Goal: Complete application form

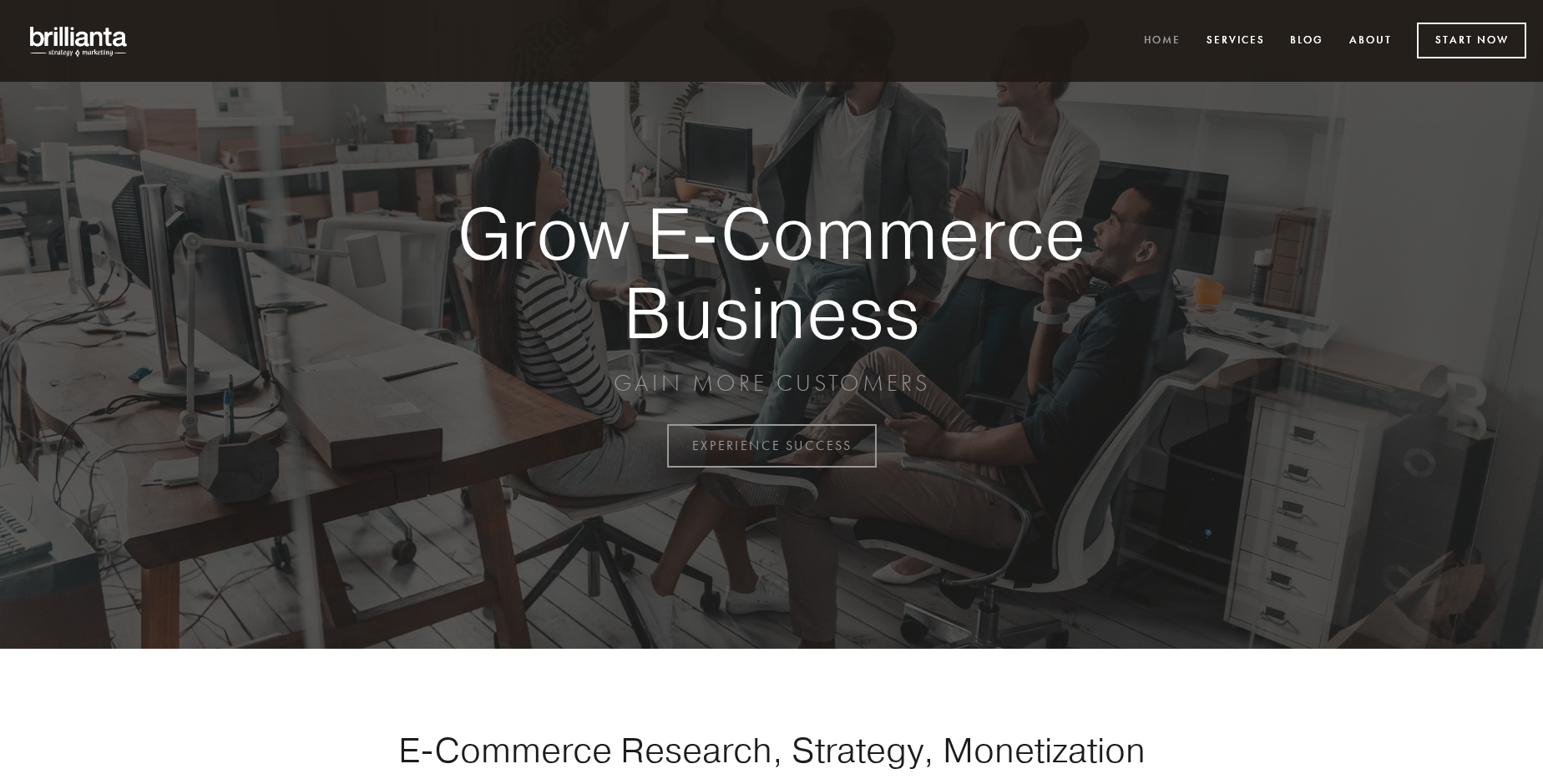
scroll to position [4377, 0]
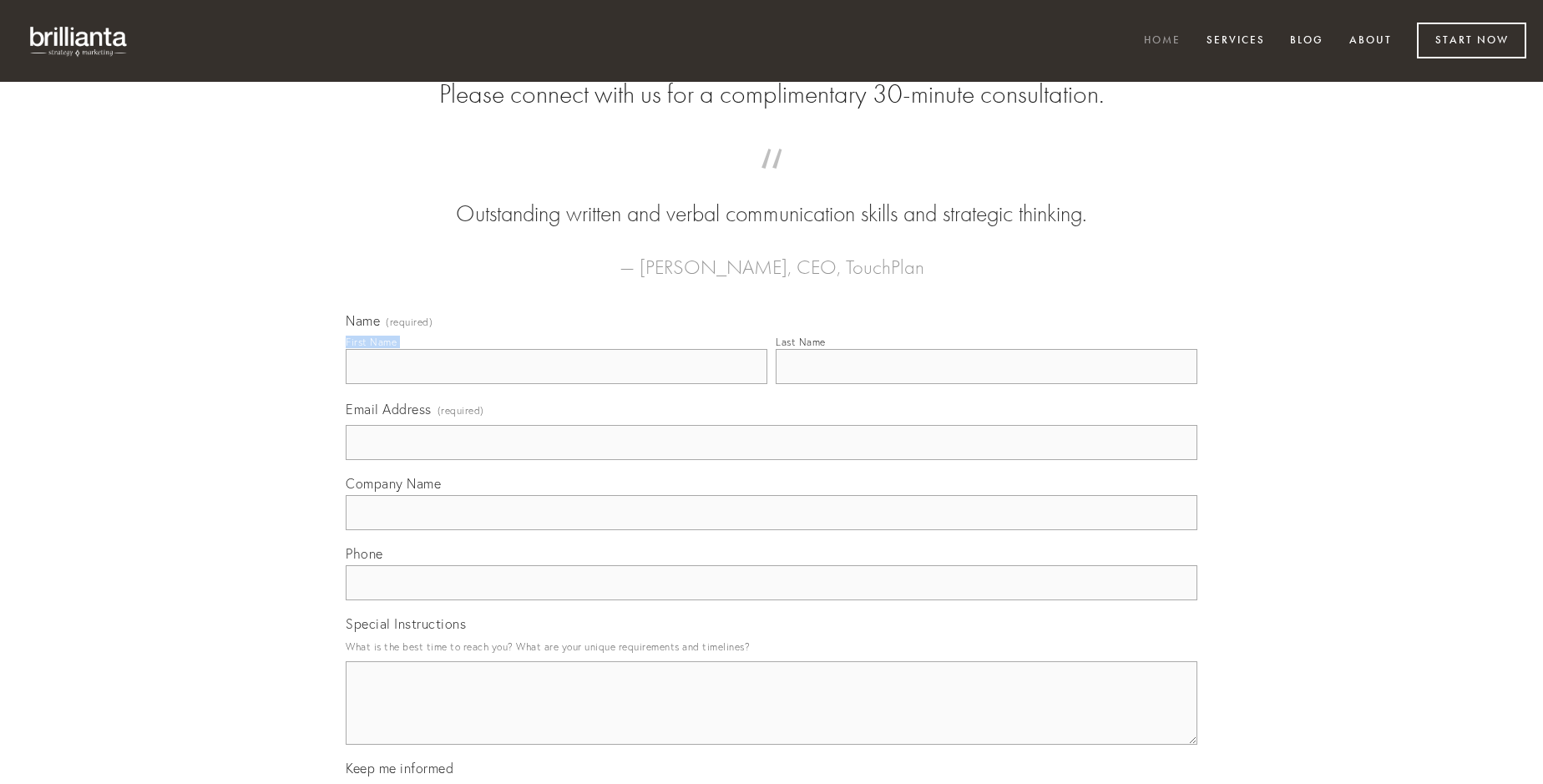
type input "[PERSON_NAME]"
click at [986, 384] on input "Last Name" at bounding box center [986, 366] width 422 height 35
type input "[PERSON_NAME]"
click at [772, 460] on input "Email Address (required)" at bounding box center [771, 442] width 852 height 35
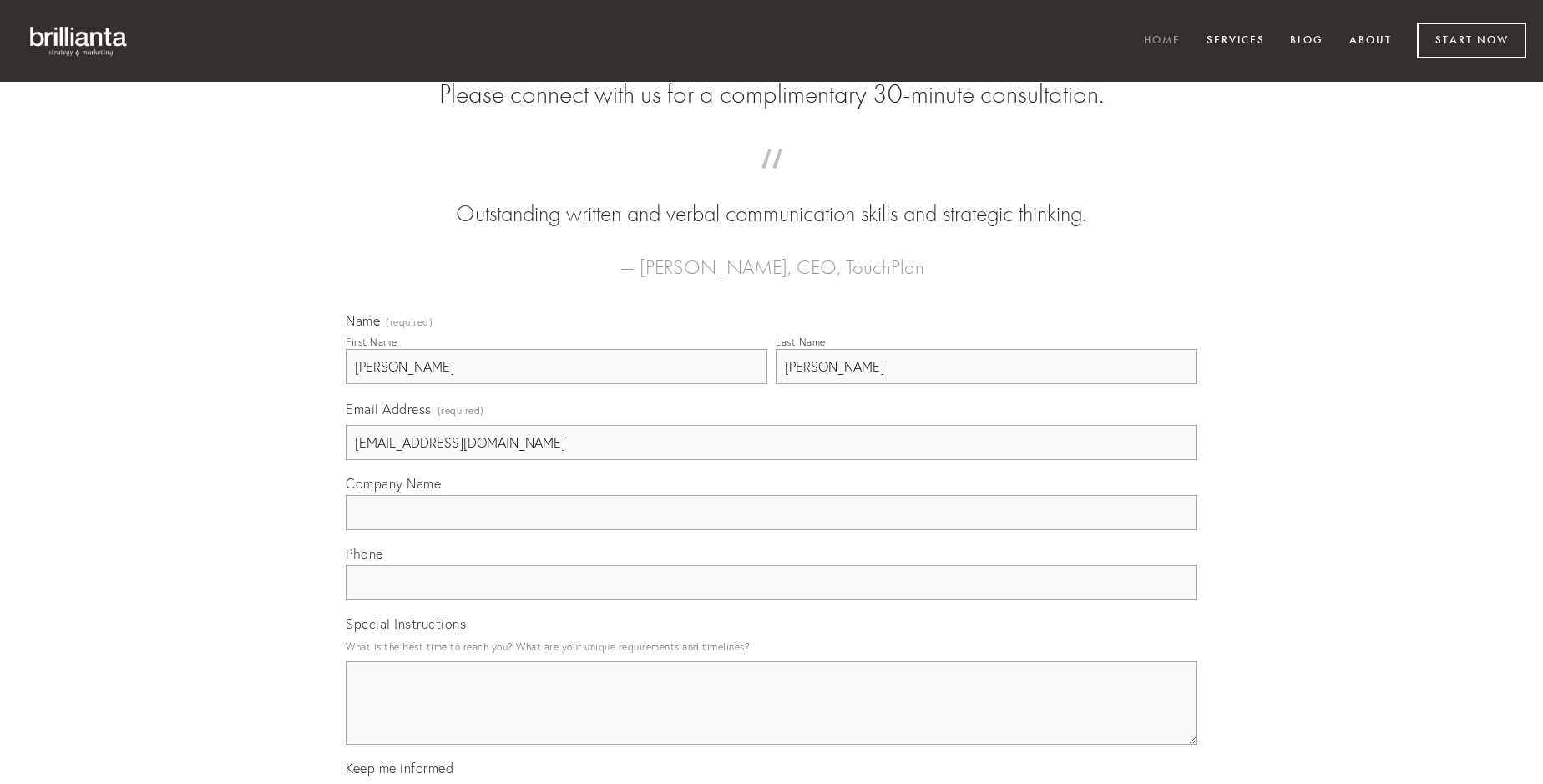
type input "[EMAIL_ADDRESS][DOMAIN_NAME]"
click at [772, 530] on input "Company Name" at bounding box center [771, 512] width 852 height 35
type input "undique"
click at [772, 600] on input "text" at bounding box center [771, 583] width 852 height 35
click at [772, 718] on textarea "Special Instructions" at bounding box center [771, 703] width 852 height 83
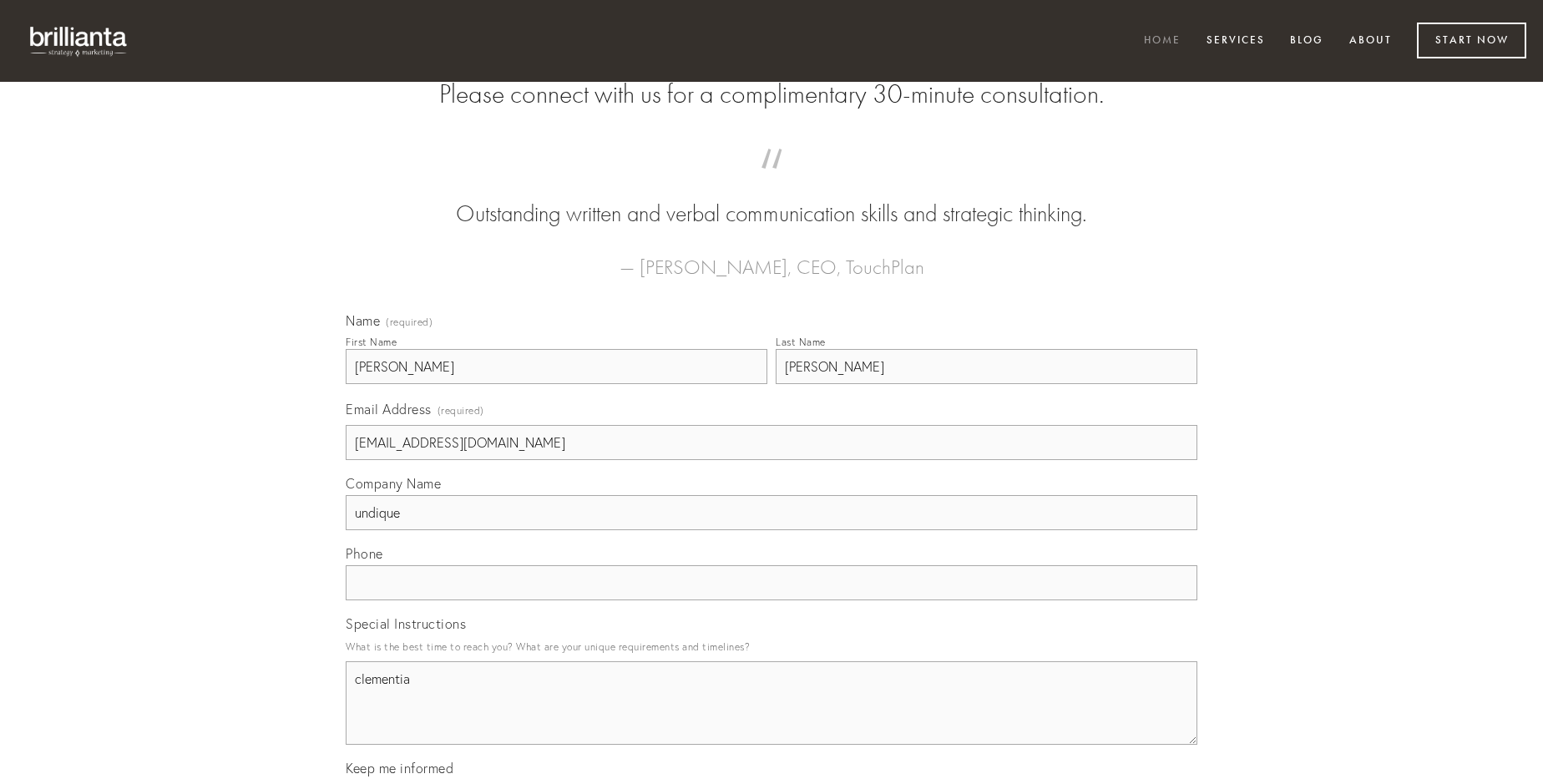
type textarea "clementia"
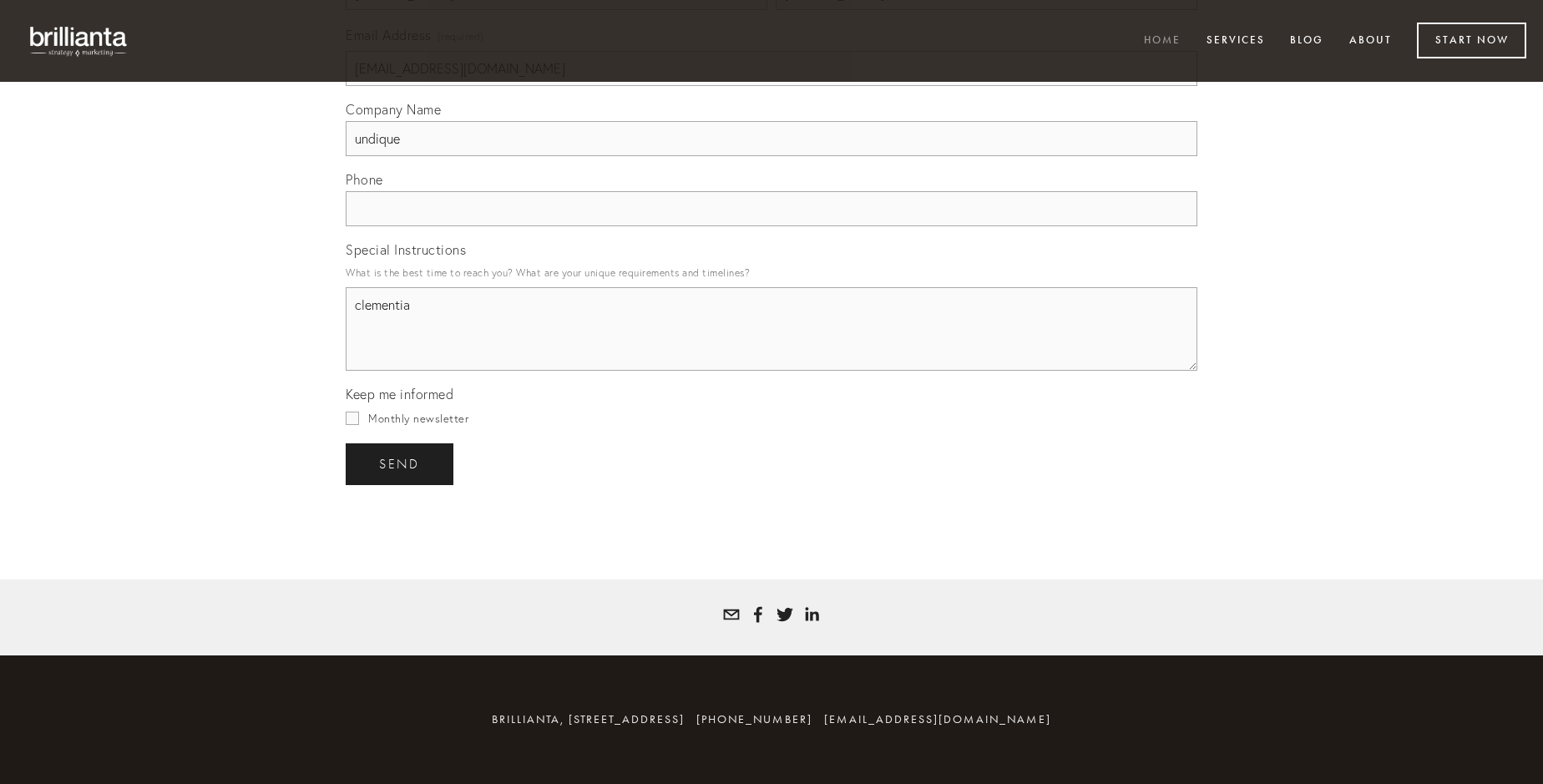
click at [401, 464] on span "send" at bounding box center [399, 464] width 41 height 15
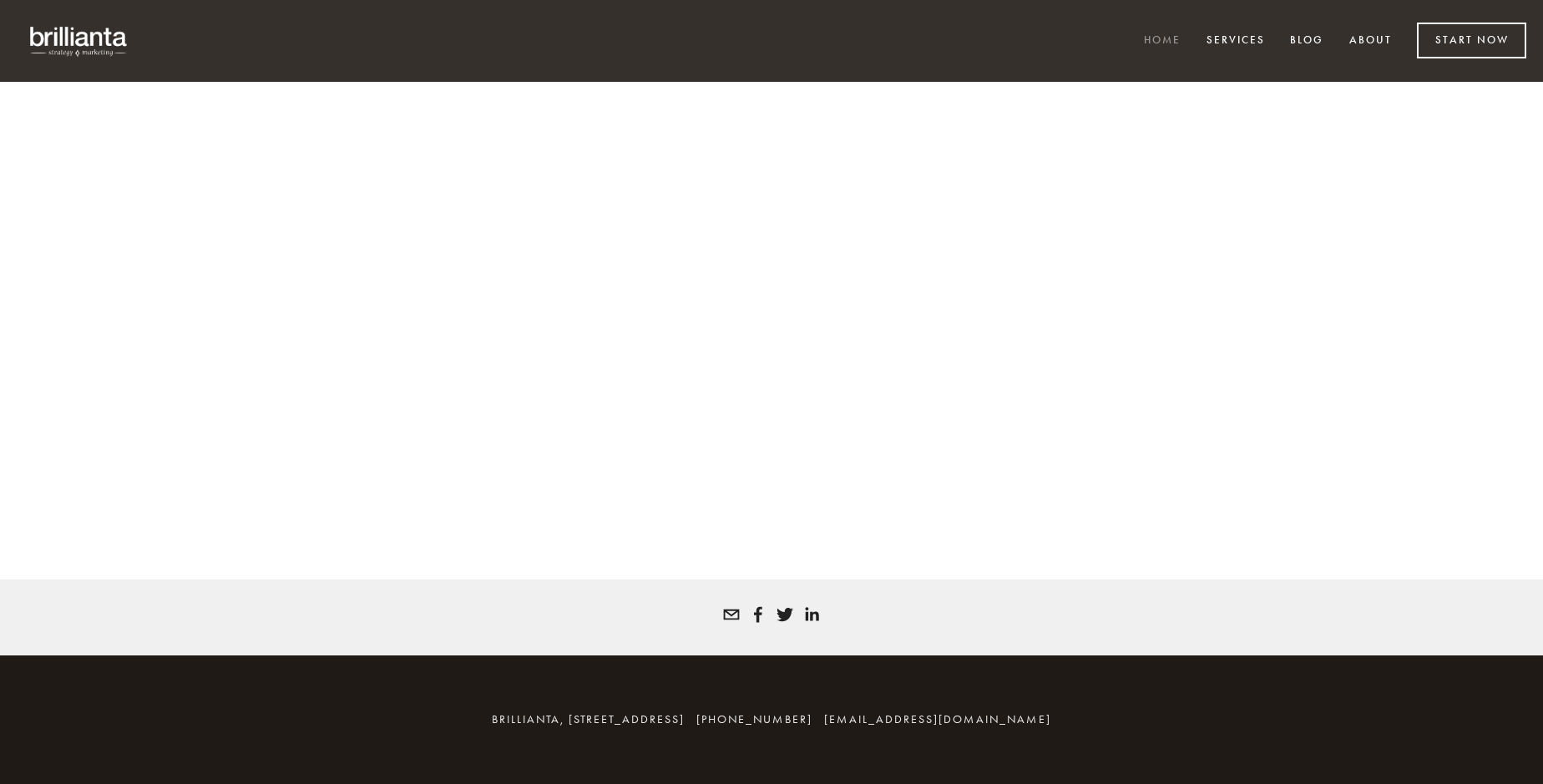
scroll to position [4354, 0]
